Goal: Task Accomplishment & Management: Use online tool/utility

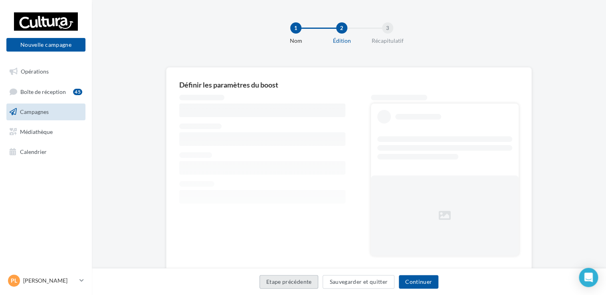
click at [287, 285] on button "Etape précédente" at bounding box center [288, 282] width 59 height 14
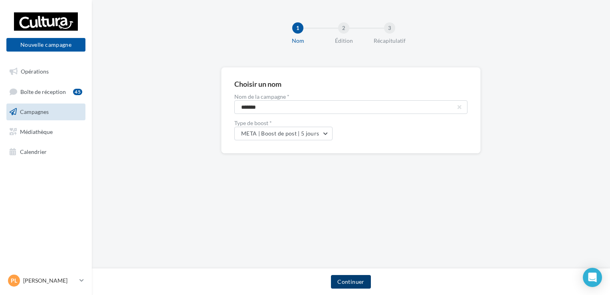
click at [359, 282] on button "Continuer" at bounding box center [351, 282] width 40 height 14
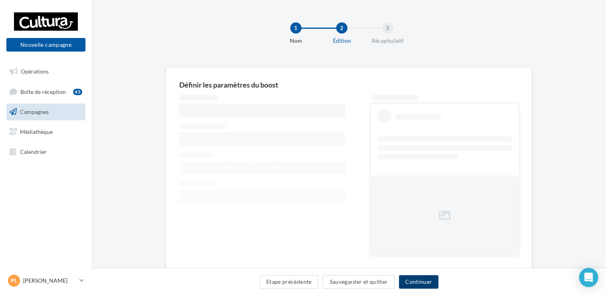
click at [410, 282] on button "Continuer" at bounding box center [419, 282] width 40 height 14
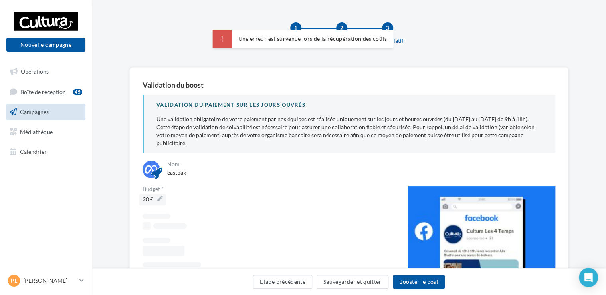
click at [161, 194] on label "20 €" at bounding box center [152, 200] width 27 height 12
click at [161, 194] on input "**" at bounding box center [171, 201] width 70 height 14
click at [261, 186] on div "Budget * **" at bounding box center [269, 196] width 252 height 21
click at [301, 284] on button "Etape précédente" at bounding box center [282, 282] width 59 height 14
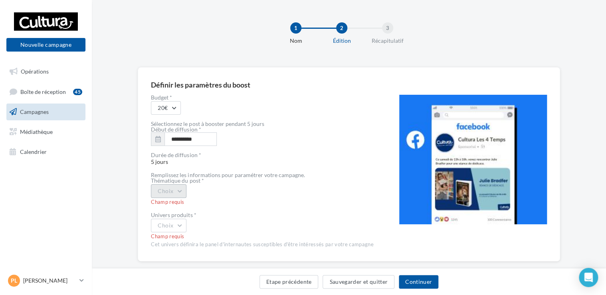
click at [157, 189] on button "Choix" at bounding box center [169, 191] width 36 height 14
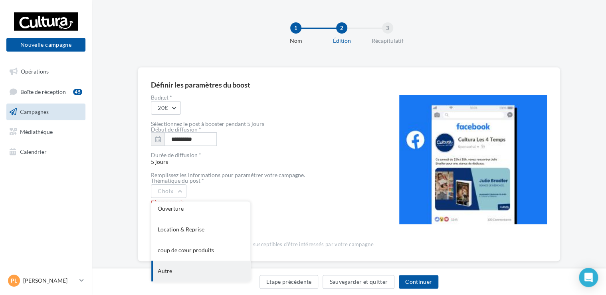
click at [180, 262] on div "Autre" at bounding box center [200, 270] width 99 height 21
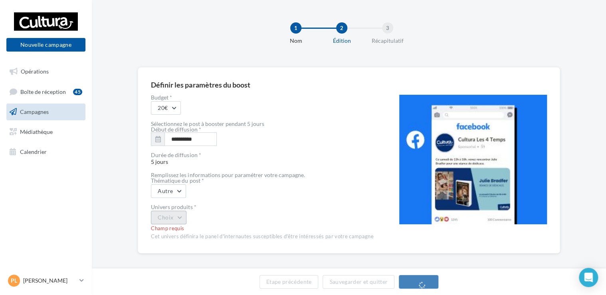
click at [169, 219] on button "Choix" at bounding box center [169, 217] width 36 height 14
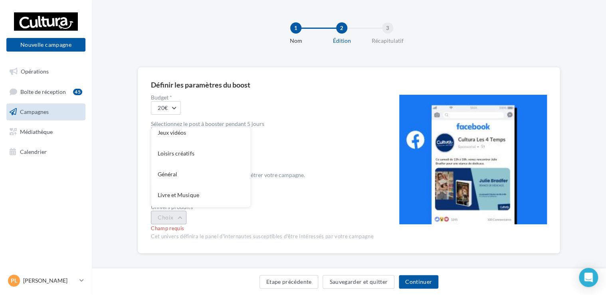
scroll to position [62, 0]
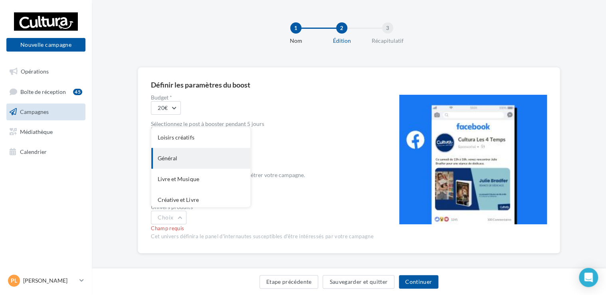
click at [172, 159] on div "Général" at bounding box center [200, 158] width 99 height 21
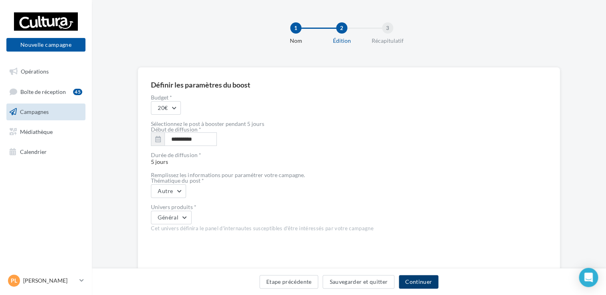
click at [417, 282] on button "Continuer" at bounding box center [419, 282] width 40 height 14
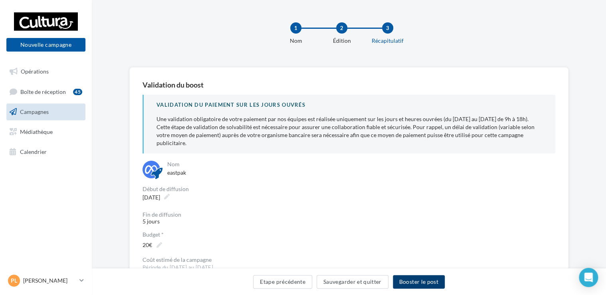
click at [417, 282] on button "Booster le post" at bounding box center [419, 282] width 52 height 14
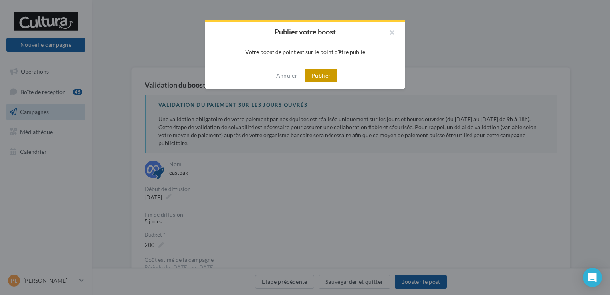
click at [310, 72] on button "Publier" at bounding box center [321, 76] width 32 height 14
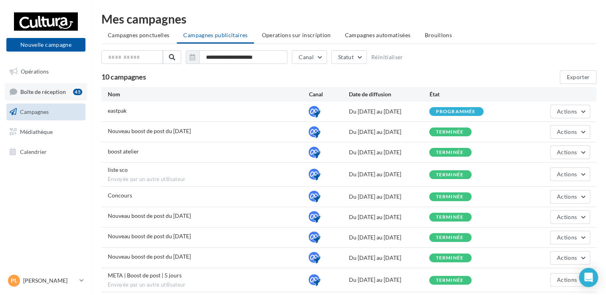
click at [77, 94] on div "45" at bounding box center [77, 92] width 9 height 6
